Goal: Information Seeking & Learning: Learn about a topic

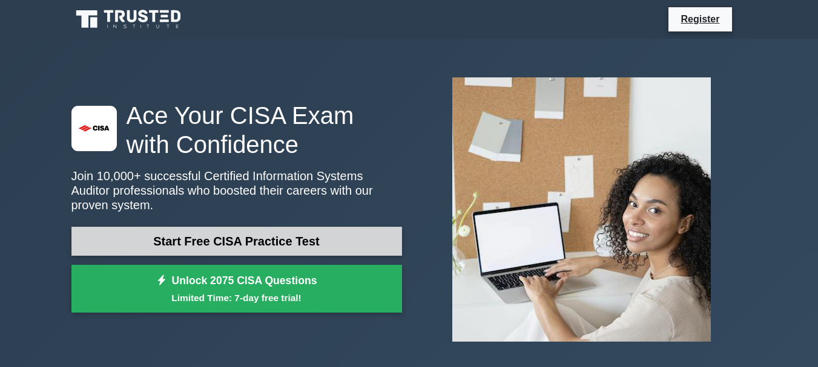
click at [319, 227] on link "Start Free CISA Practice Test" at bounding box center [236, 241] width 331 height 29
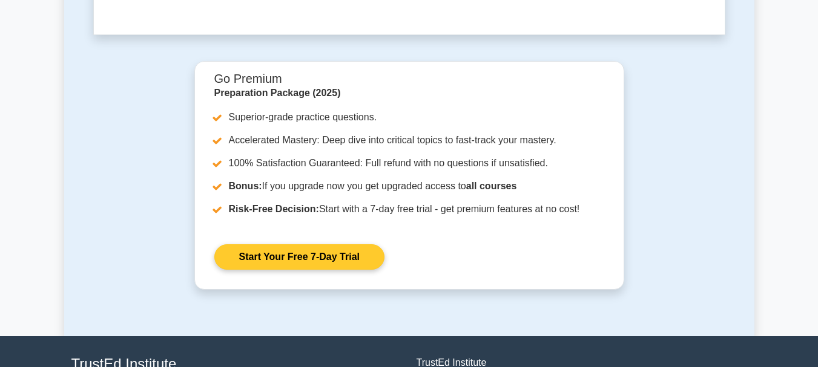
scroll to position [3834, 0]
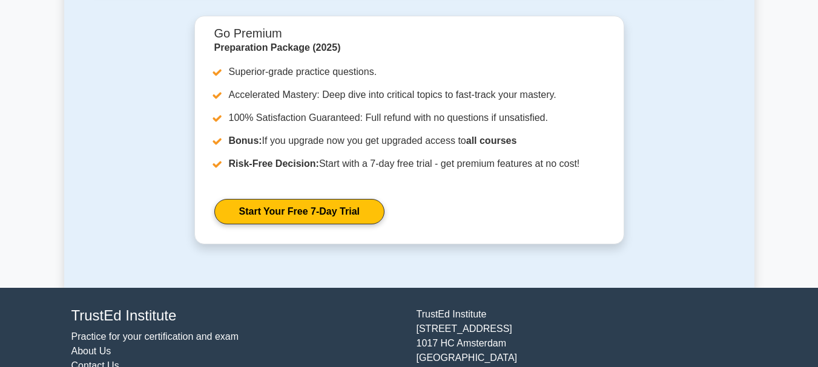
drag, startPoint x: 485, startPoint y: 264, endPoint x: 420, endPoint y: 265, distance: 65.4
click at [419, 308] on div "TrustEd Institute Kerkstraat 310 1017 HC Amsterdam The Netherlands support@trus…" at bounding box center [581, 355] width 345 height 95
copy div "rustEd Institute"
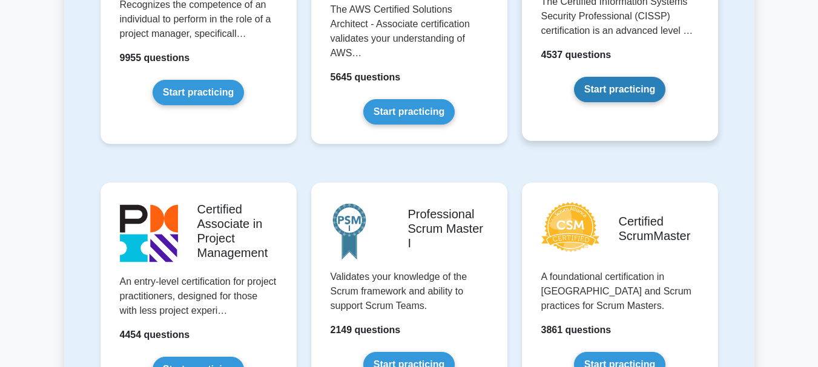
scroll to position [303, 0]
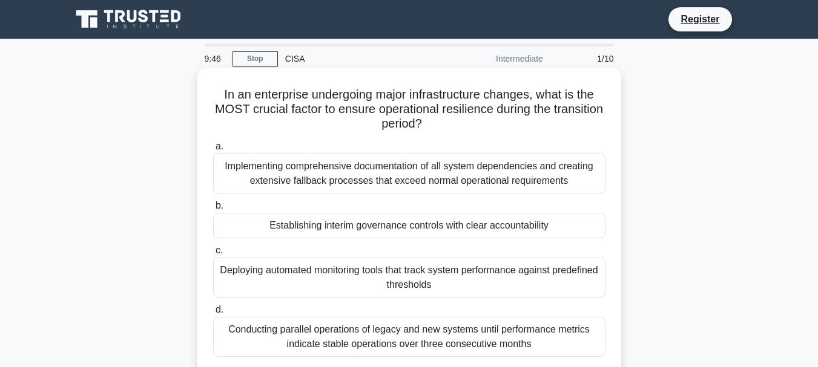
click at [317, 170] on div "Implementing comprehensive documentation of all system dependencies and creatin…" at bounding box center [409, 174] width 392 height 40
click at [213, 151] on input "a. Implementing comprehensive documentation of all system dependencies and crea…" at bounding box center [213, 147] width 0 height 8
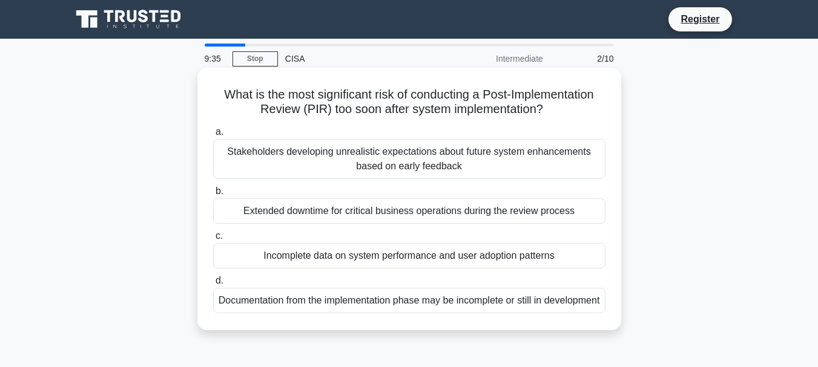
click at [346, 211] on div "Extended downtime for critical business operations during the review process" at bounding box center [409, 211] width 392 height 25
click at [232, 202] on div "Extended downtime for critical business operations during the review process" at bounding box center [409, 211] width 392 height 25
click at [213, 196] on input "b. Extended downtime for critical business operations during the review process" at bounding box center [213, 192] width 0 height 8
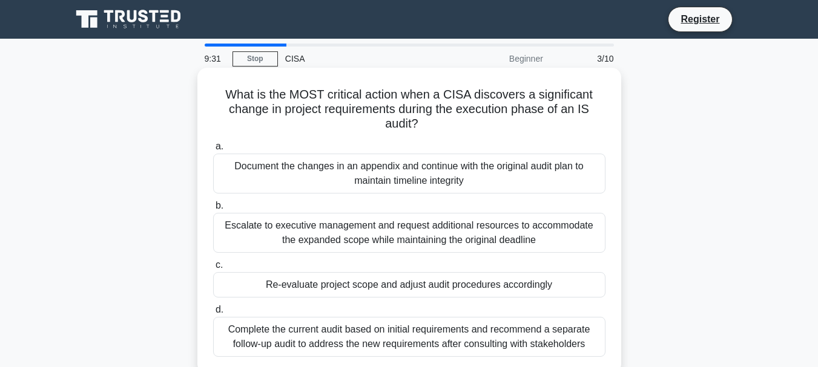
click at [251, 284] on div "Re-evaluate project scope and adjust audit procedures accordingly" at bounding box center [409, 284] width 392 height 25
click at [213, 269] on input "c. Re-evaluate project scope and adjust audit procedures accordingly" at bounding box center [213, 266] width 0 height 8
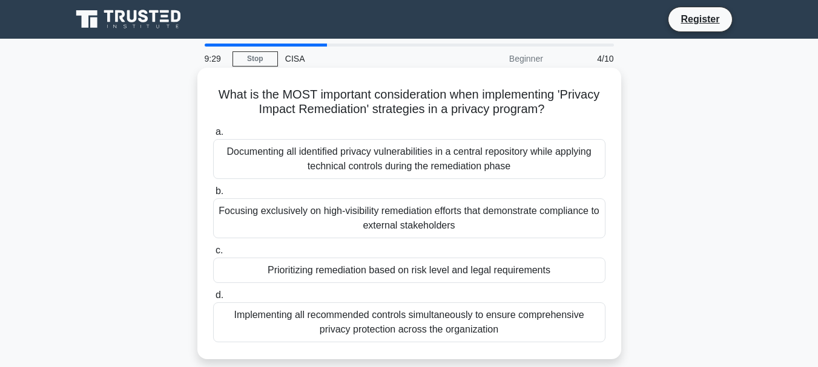
click at [266, 316] on div "Implementing all recommended controls simultaneously to ensure comprehensive pr…" at bounding box center [409, 323] width 392 height 40
click at [213, 300] on input "d. Implementing all recommended controls simultaneously to ensure comprehensive…" at bounding box center [213, 296] width 0 height 8
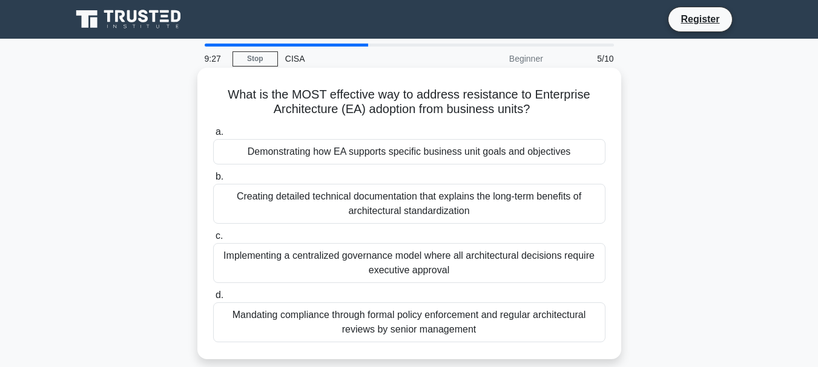
click at [263, 154] on div "Demonstrating how EA supports specific business unit goals and objectives" at bounding box center [409, 151] width 392 height 25
click at [213, 136] on input "a. Demonstrating how EA supports specific business unit goals and objectives" at bounding box center [213, 132] width 0 height 8
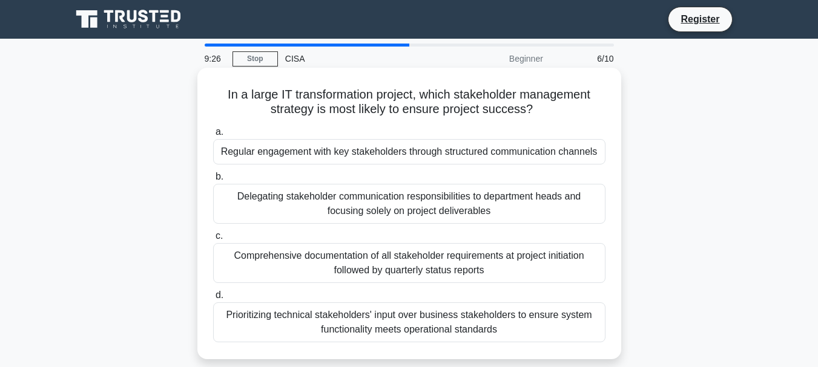
click at [259, 202] on div "Delegating stakeholder communication responsibilities to department heads and f…" at bounding box center [409, 204] width 392 height 40
click at [213, 181] on input "b. Delegating stakeholder communication responsibilities to department heads an…" at bounding box center [213, 177] width 0 height 8
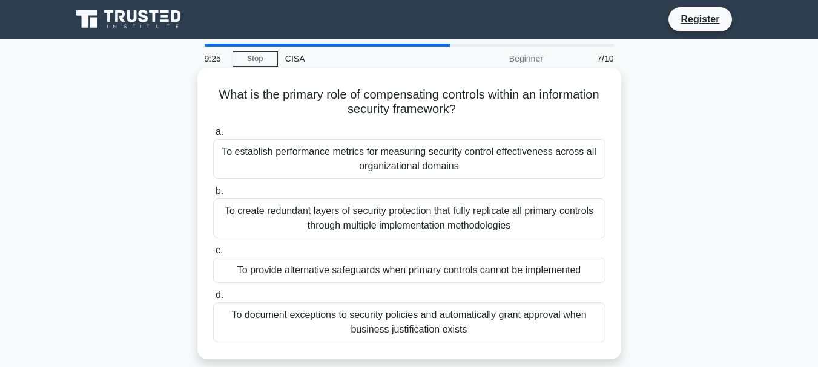
click at [257, 266] on div "To provide alternative safeguards when primary controls cannot be implemented" at bounding box center [409, 270] width 392 height 25
click at [213, 255] on input "c. To provide alternative safeguards when primary controls cannot be implemented" at bounding box center [213, 251] width 0 height 8
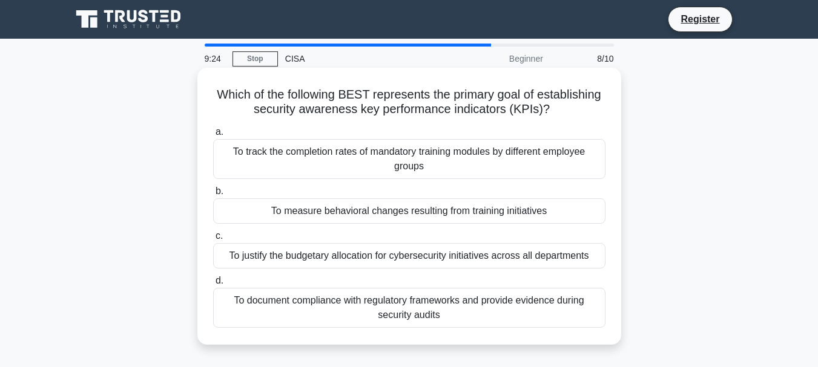
click at [265, 303] on div "To document compliance with regulatory frameworks and provide evidence during s…" at bounding box center [409, 308] width 392 height 40
click at [213, 285] on input "d. To document compliance with regulatory frameworks and provide evidence durin…" at bounding box center [213, 281] width 0 height 8
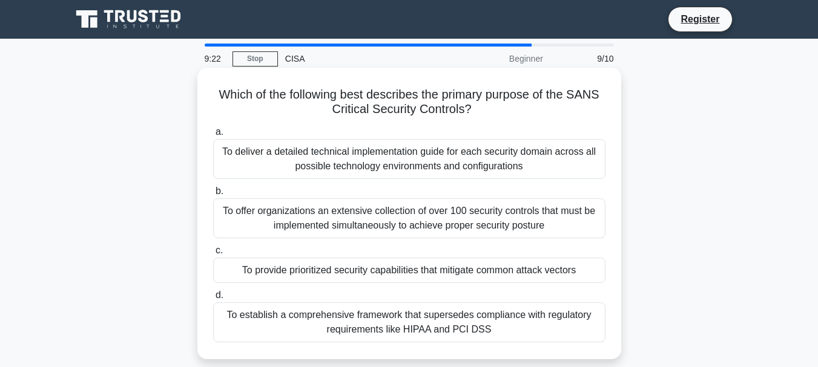
click at [320, 151] on div "To deliver a detailed technical implementation guide for each security domain a…" at bounding box center [409, 159] width 392 height 40
click at [213, 136] on input "a. To deliver a detailed technical implementation guide for each security domai…" at bounding box center [213, 132] width 0 height 8
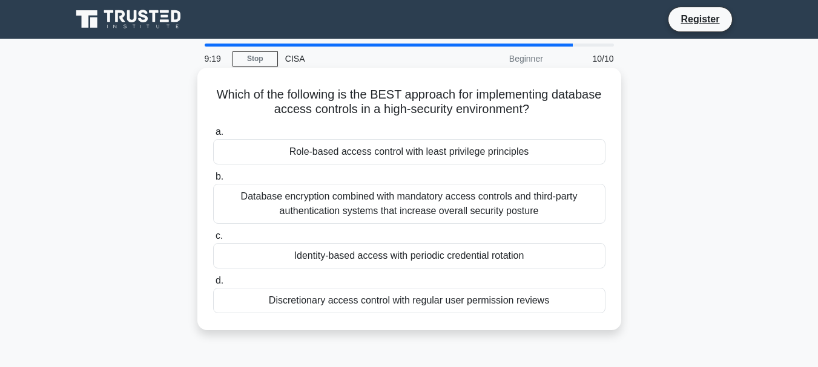
click at [283, 205] on div "Database encryption combined with mandatory access controls and third-party aut…" at bounding box center [409, 204] width 392 height 40
click at [213, 181] on input "b. Database encryption combined with mandatory access controls and third-party …" at bounding box center [213, 177] width 0 height 8
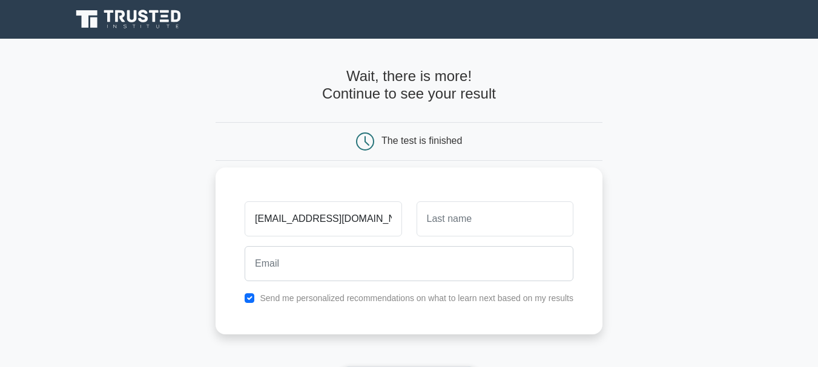
type input "chimereoe@gmail.com"
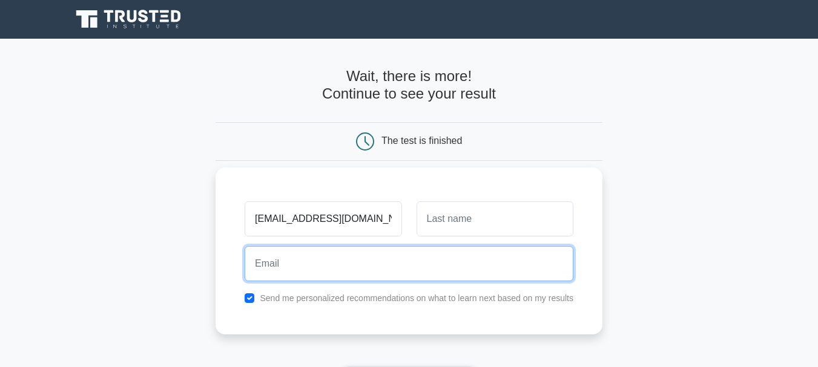
click at [289, 266] on input "email" at bounding box center [409, 263] width 329 height 35
paste input "chimereoe@gmail.com"
type input "chimereoe@gmail.com"
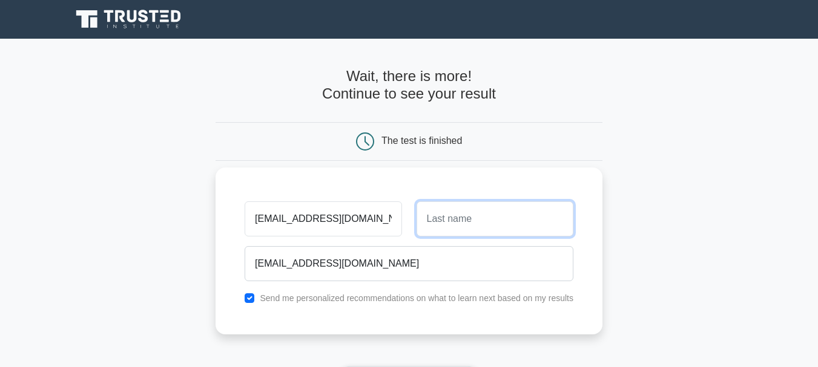
click at [481, 223] on input "text" at bounding box center [494, 219] width 157 height 35
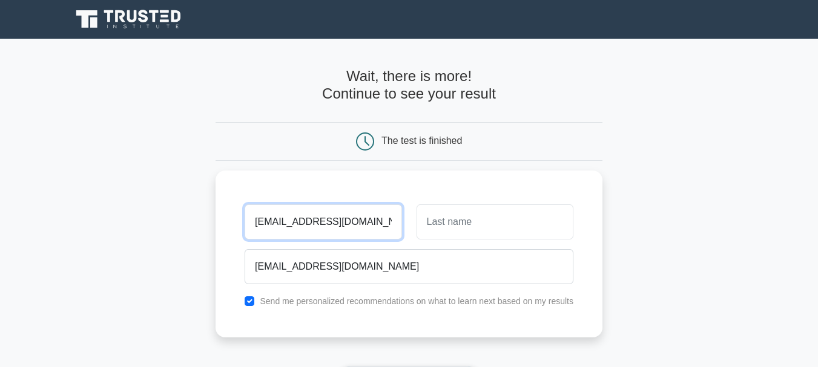
drag, startPoint x: 355, startPoint y: 214, endPoint x: 148, endPoint y: 212, distance: 207.7
click at [148, 212] on main "Wait, there is more! Continue to see your result The test is finished and the" at bounding box center [409, 257] width 818 height 436
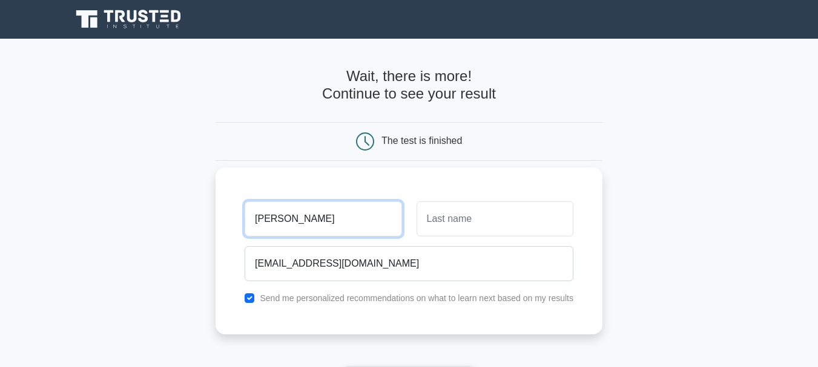
type input "[PERSON_NAME]"
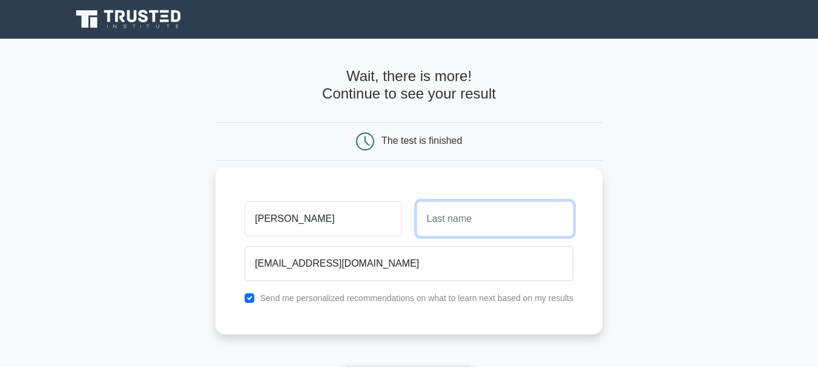
click at [468, 220] on input "text" at bounding box center [494, 219] width 157 height 35
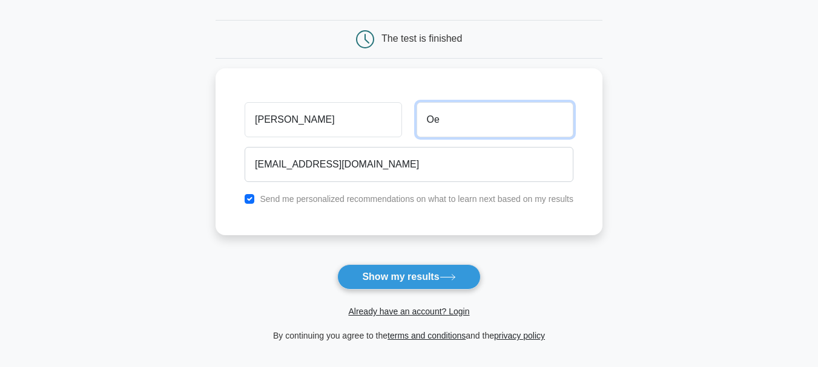
scroll to position [182, 0]
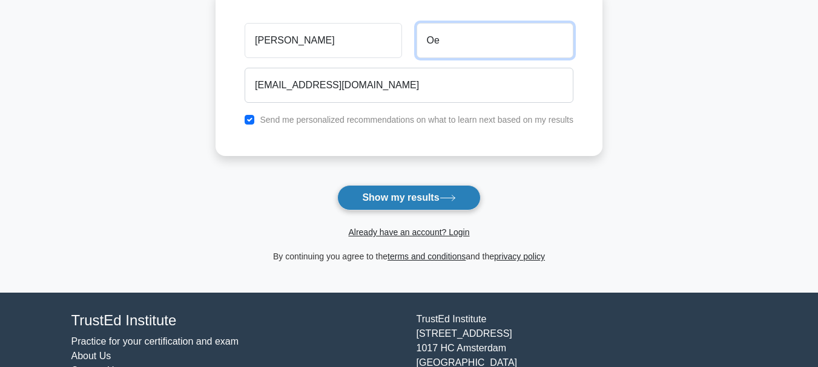
type input "Oe"
click at [406, 194] on button "Show my results" at bounding box center [408, 197] width 143 height 25
